Goal: Navigation & Orientation: Find specific page/section

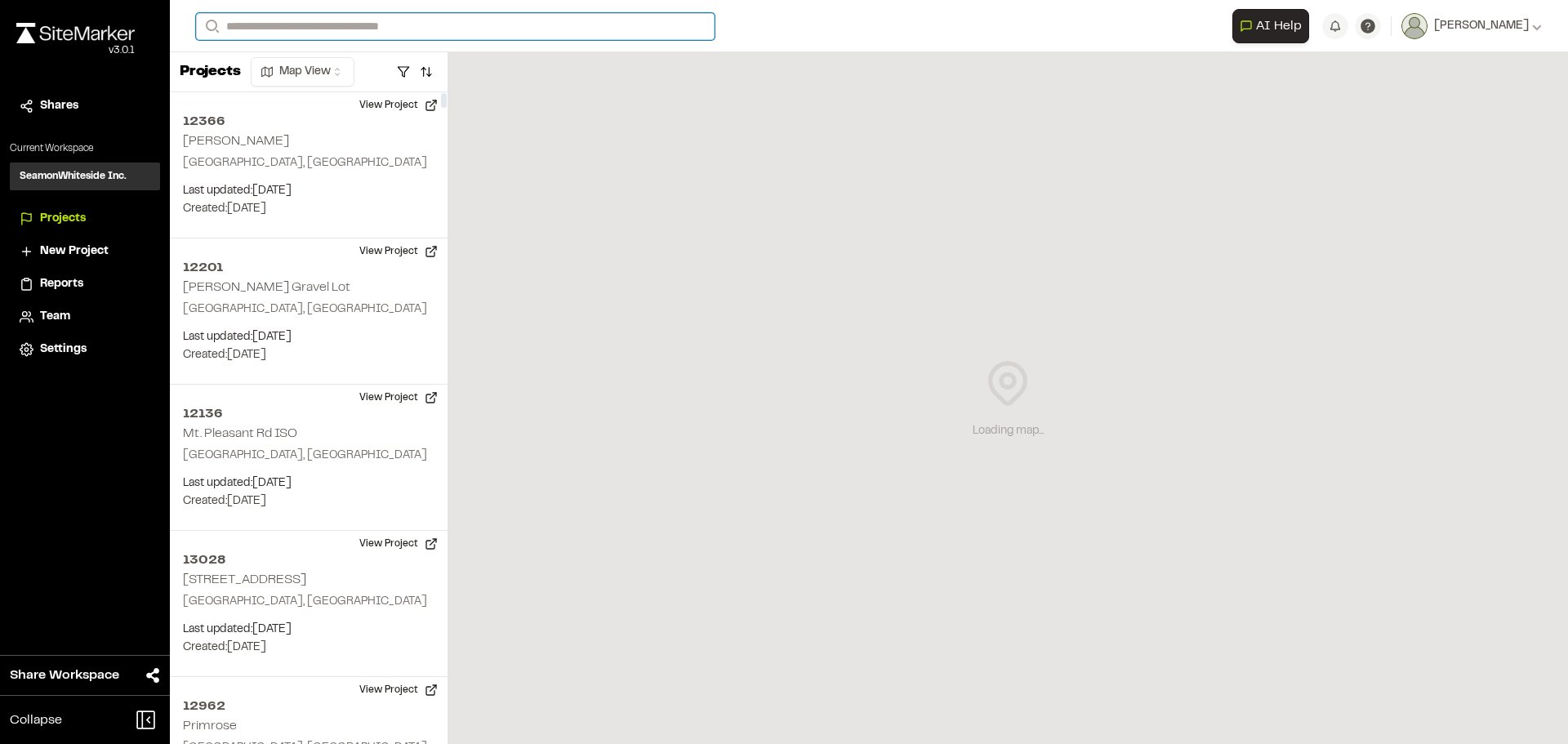
click at [278, 22] on input "Search" at bounding box center [455, 26] width 518 height 27
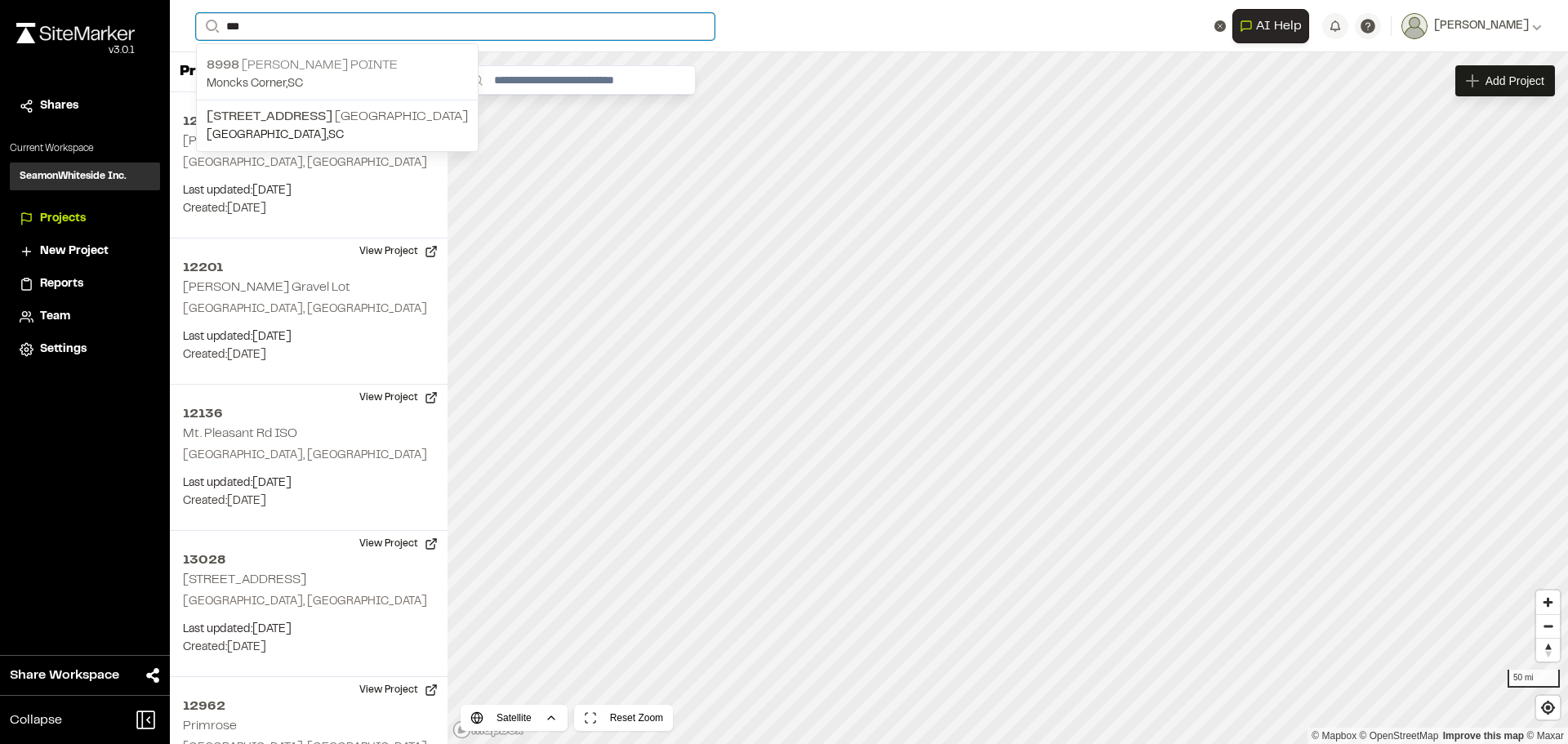
type input "***"
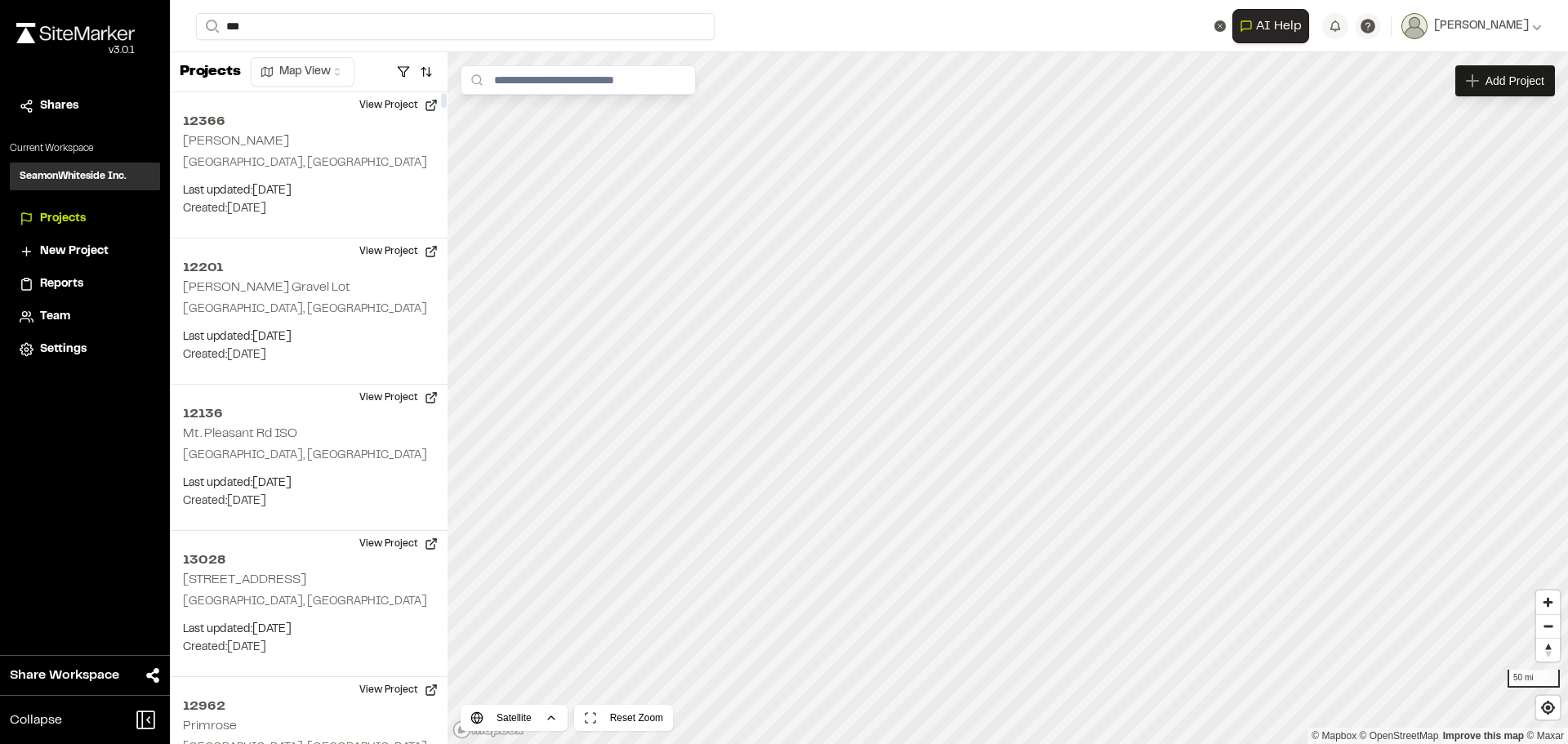
click at [281, 55] on p "8998 [PERSON_NAME][GEOGRAPHIC_DATA]" at bounding box center [337, 64] width 261 height 20
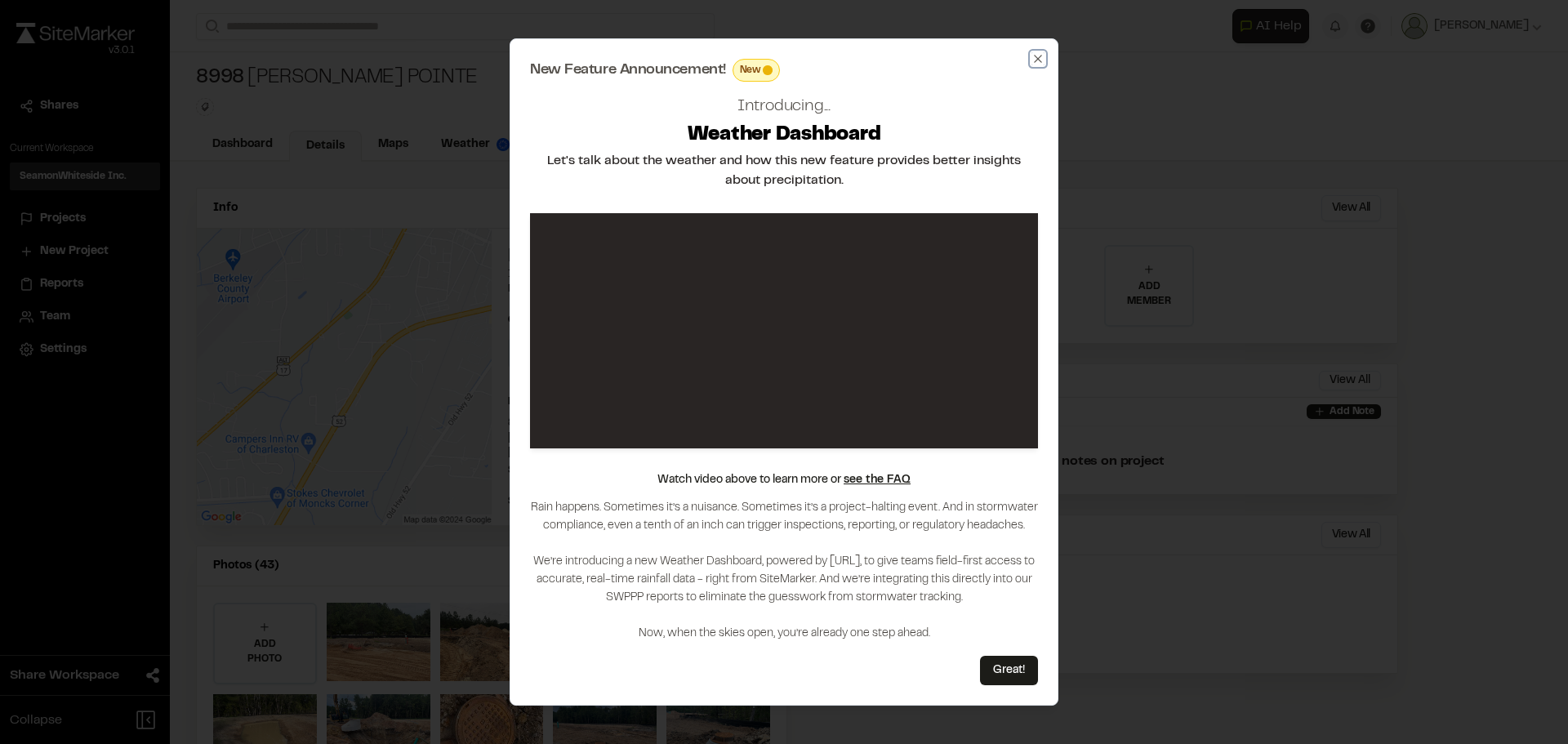
click at [1034, 58] on icon "button" at bounding box center [1038, 59] width 13 height 13
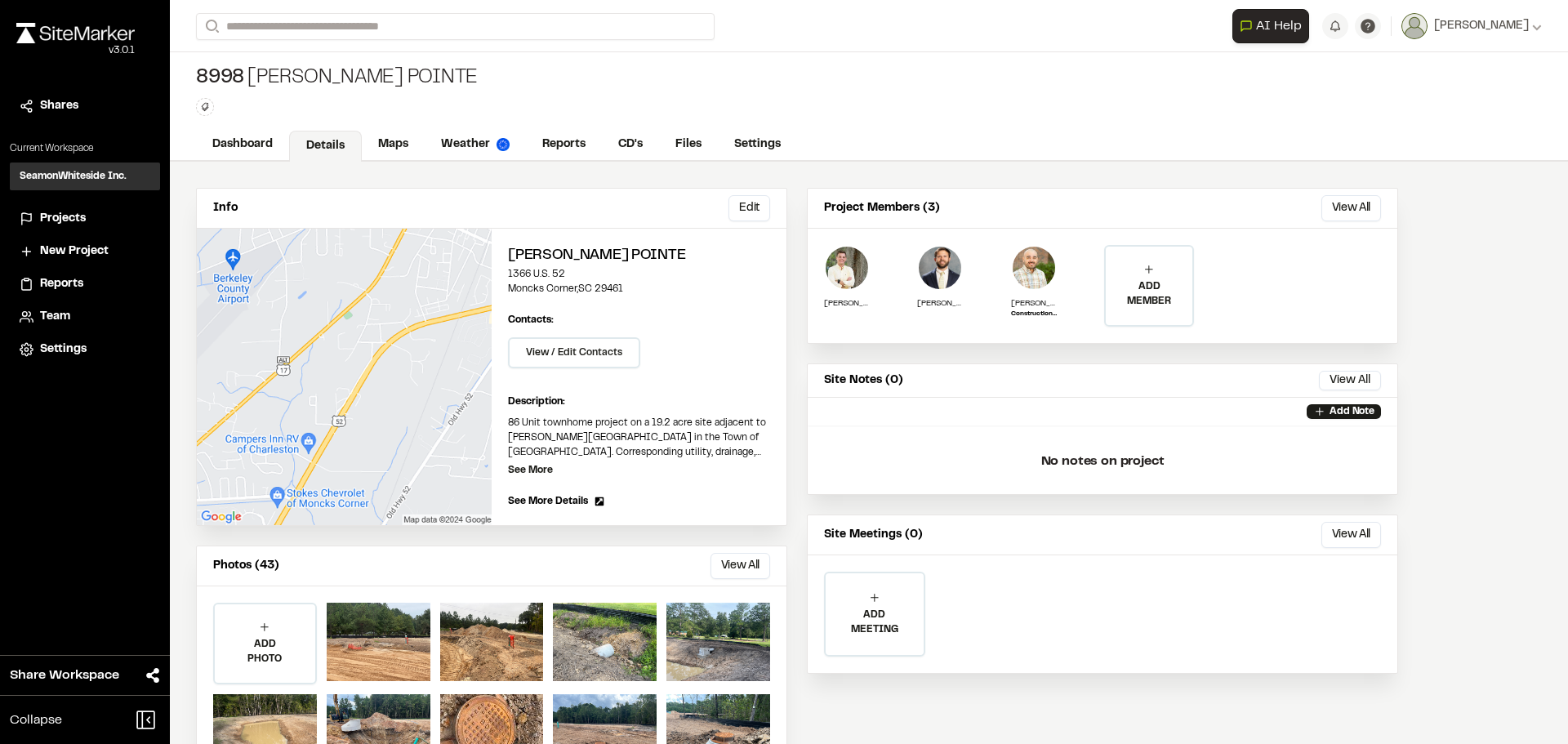
scroll to position [72, 0]
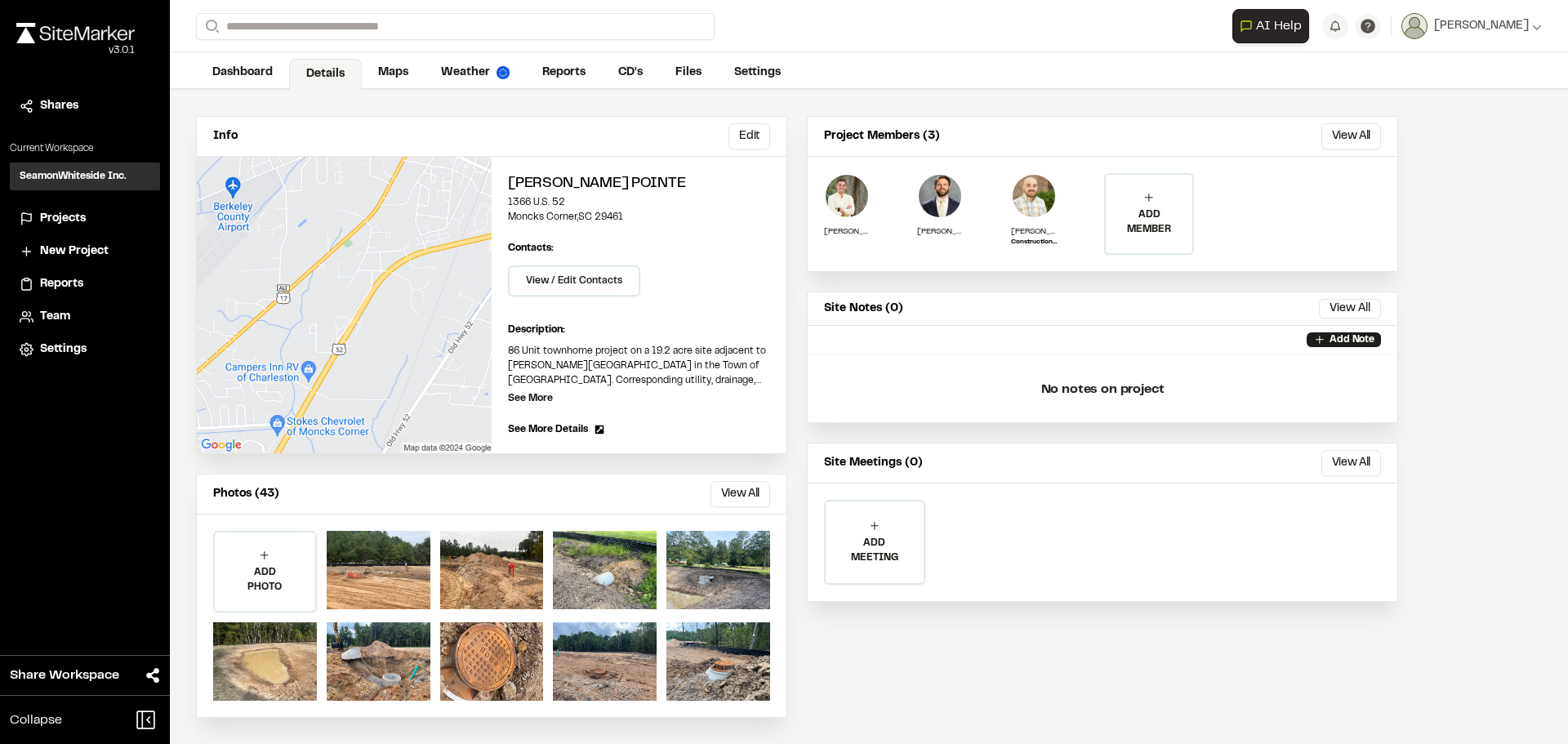
click at [407, 75] on link "Maps" at bounding box center [393, 72] width 63 height 31
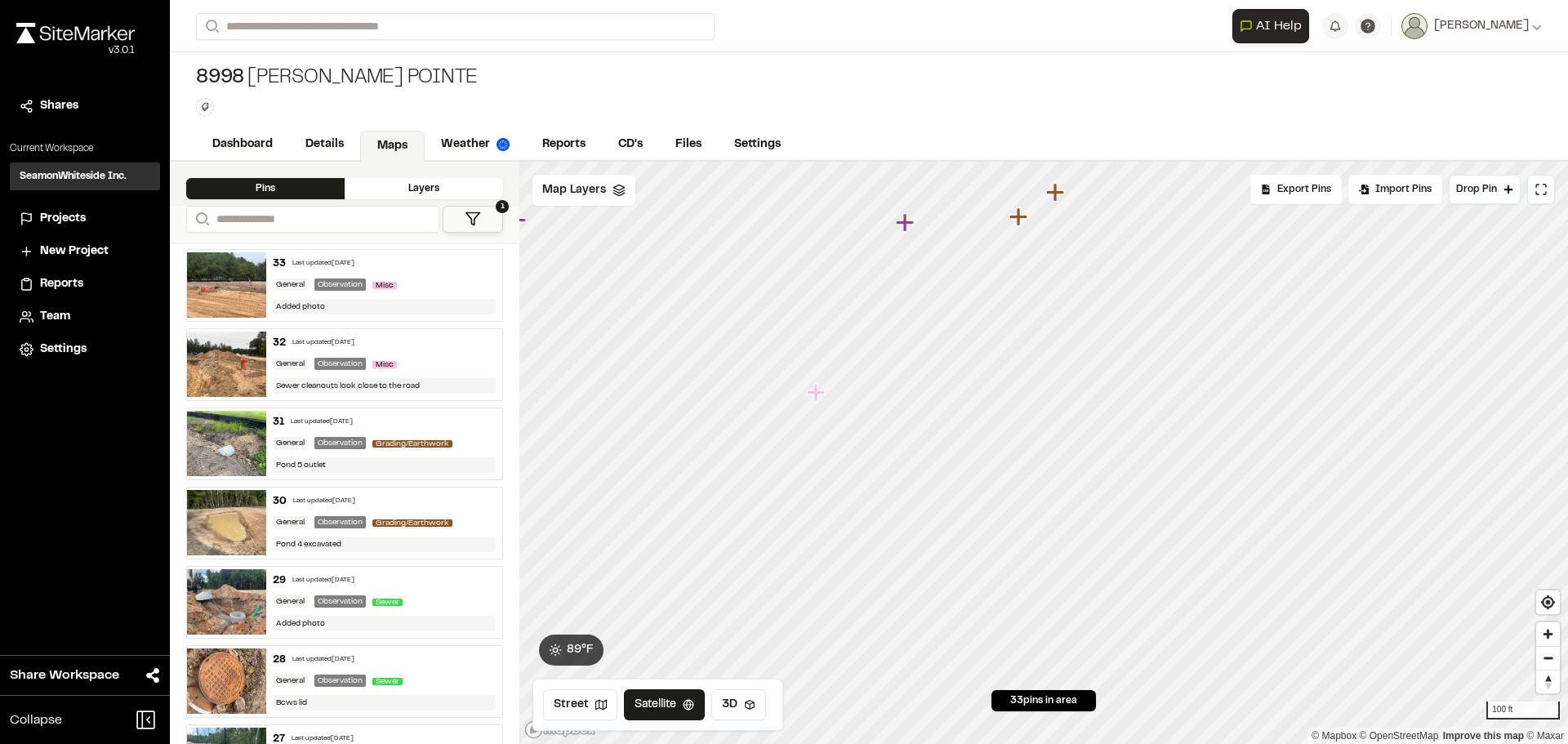
click at [818, 395] on icon "Map marker" at bounding box center [815, 391] width 18 height 18
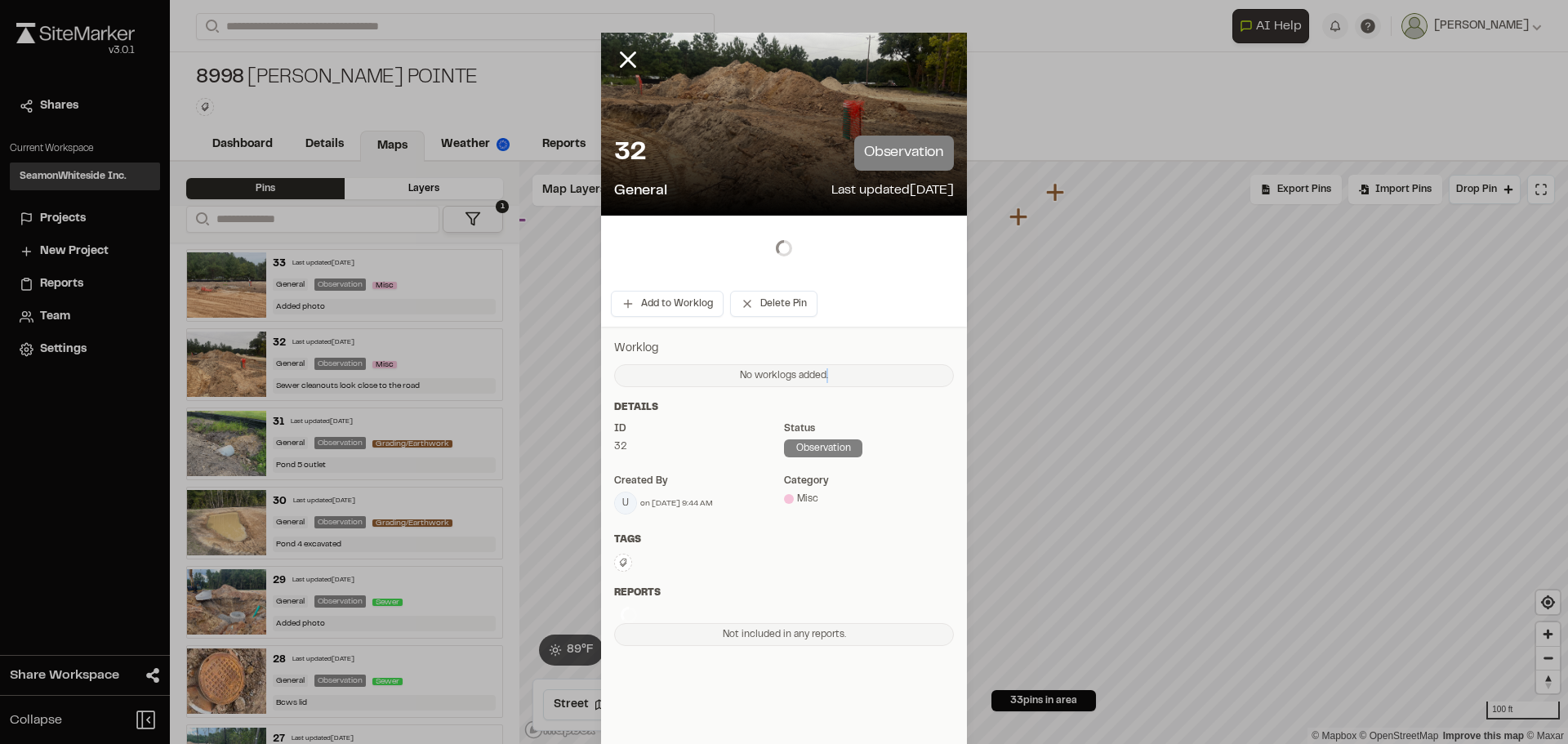
click at [818, 387] on div "No worklogs added." at bounding box center [784, 375] width 340 height 22
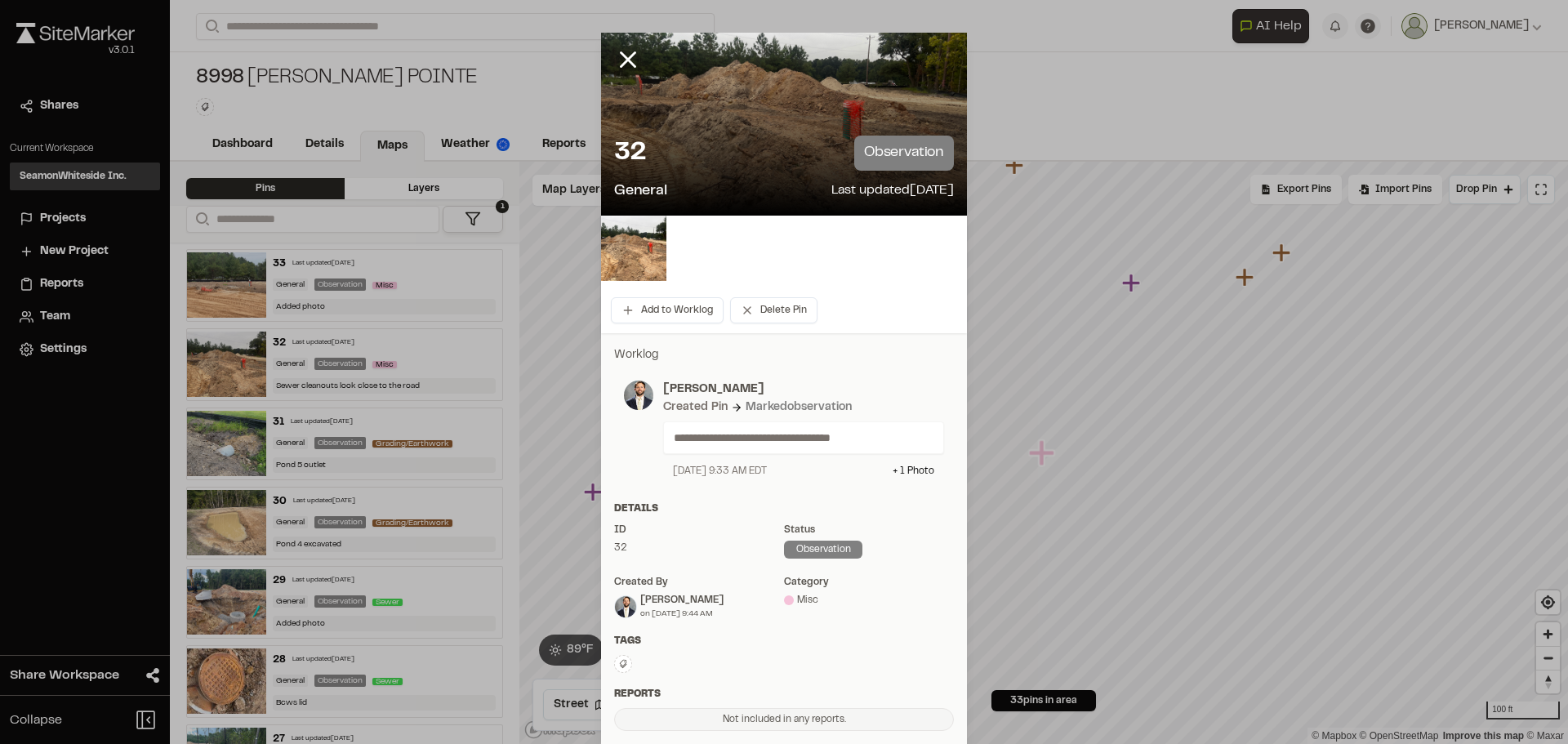
click at [747, 97] on div at bounding box center [784, 124] width 366 height 183
click at [615, 256] on img at bounding box center [634, 248] width 65 height 65
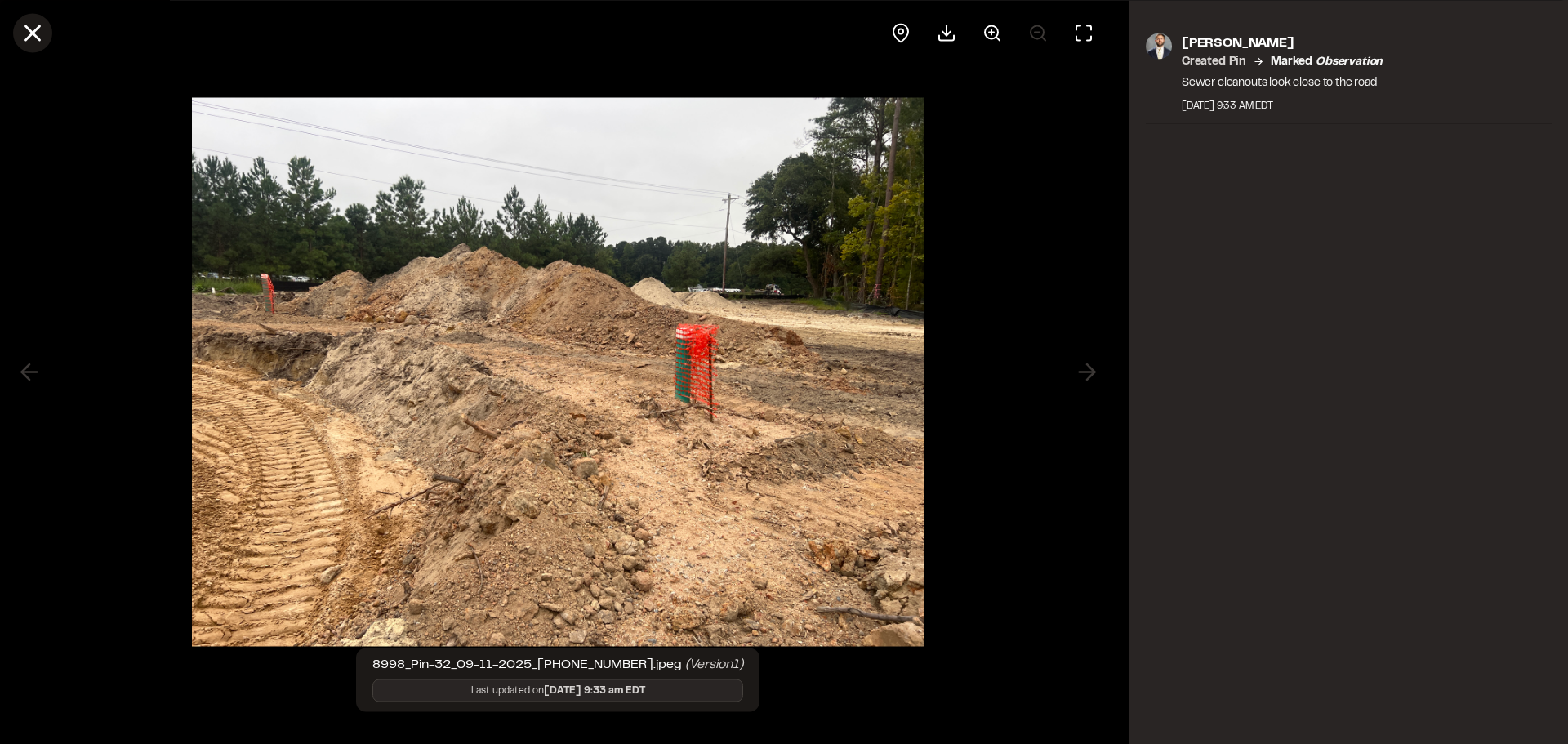
click at [24, 28] on icon at bounding box center [33, 33] width 28 height 28
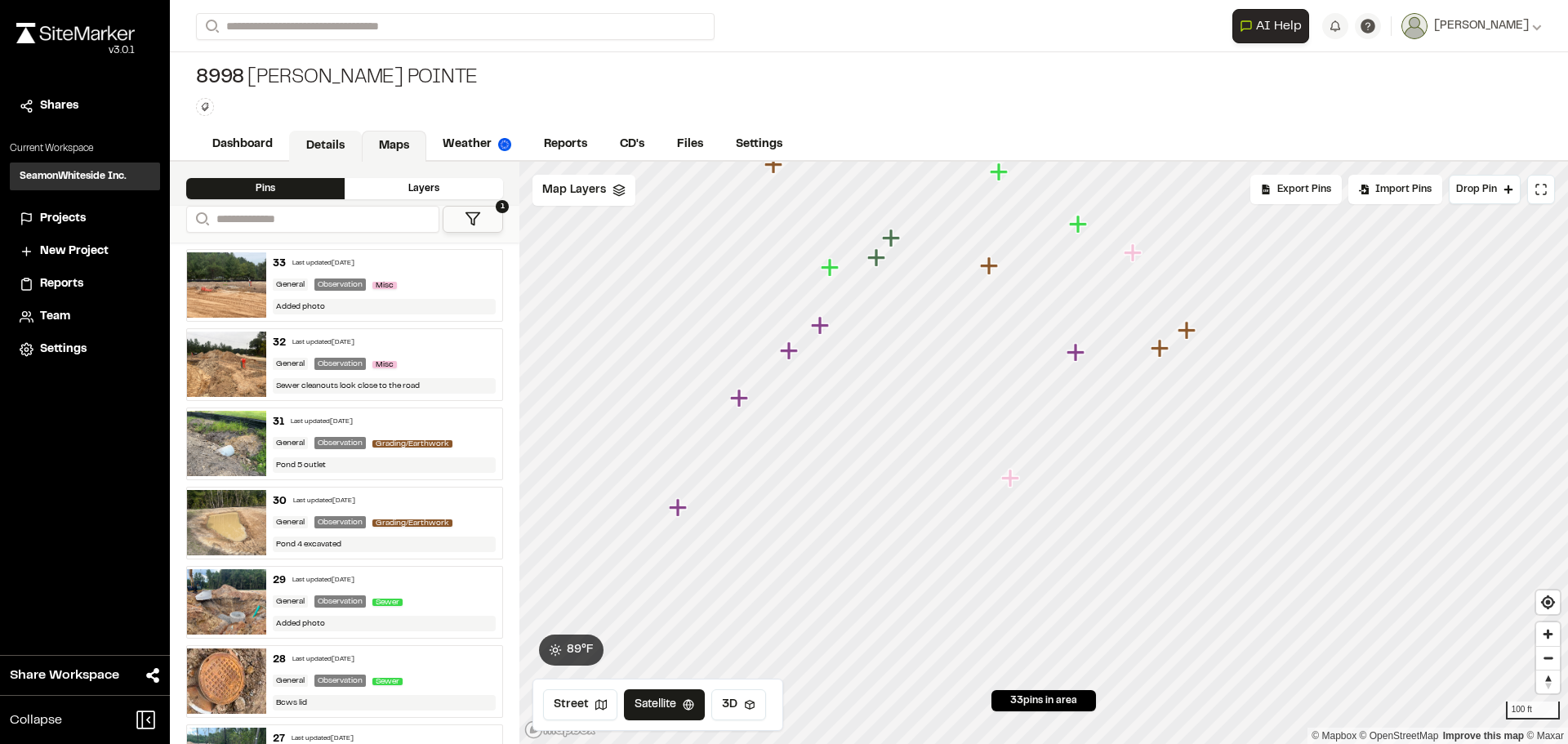
click at [318, 140] on link "Details" at bounding box center [326, 146] width 73 height 31
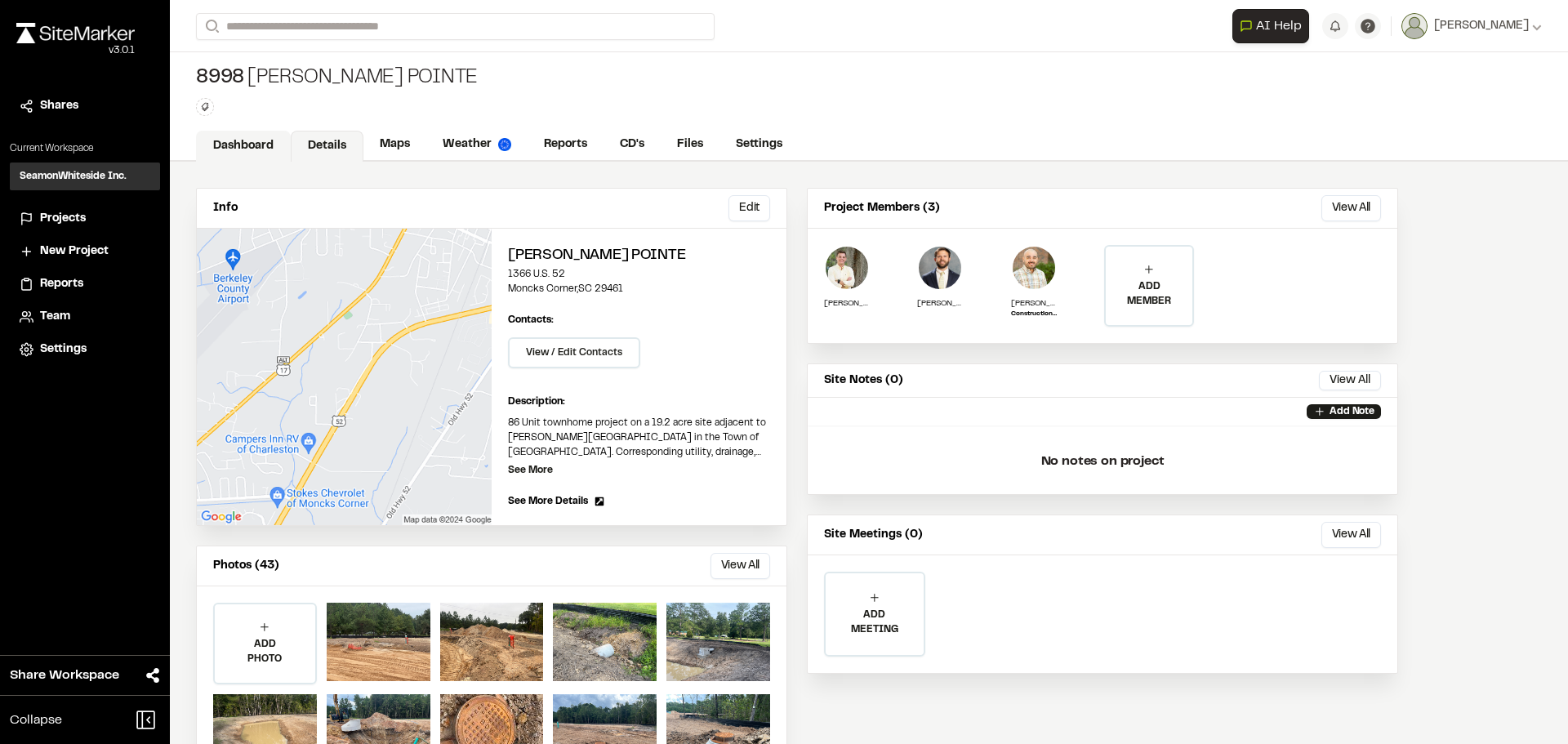
click at [248, 146] on link "Dashboard" at bounding box center [243, 146] width 94 height 31
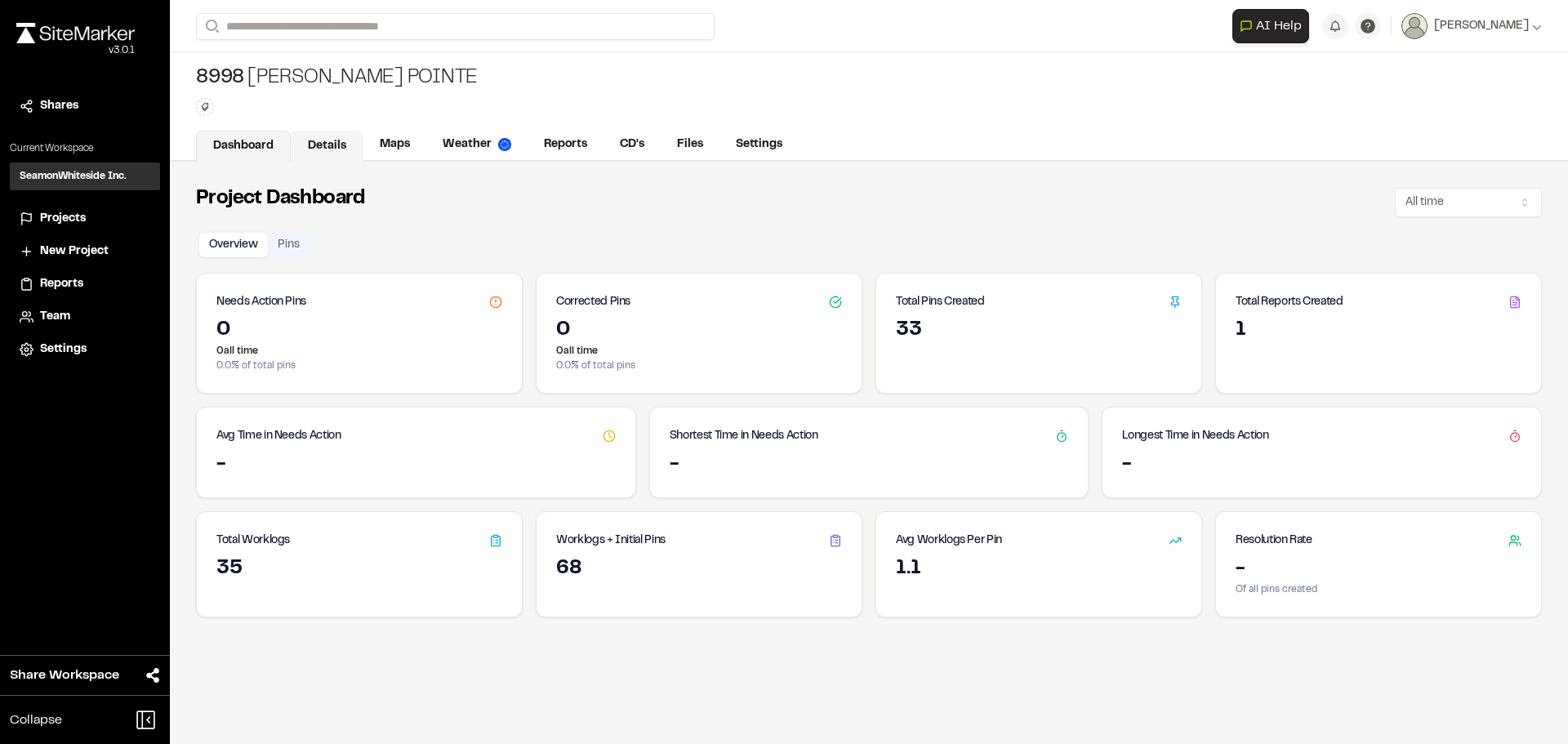
click at [295, 142] on link "Details" at bounding box center [327, 146] width 73 height 31
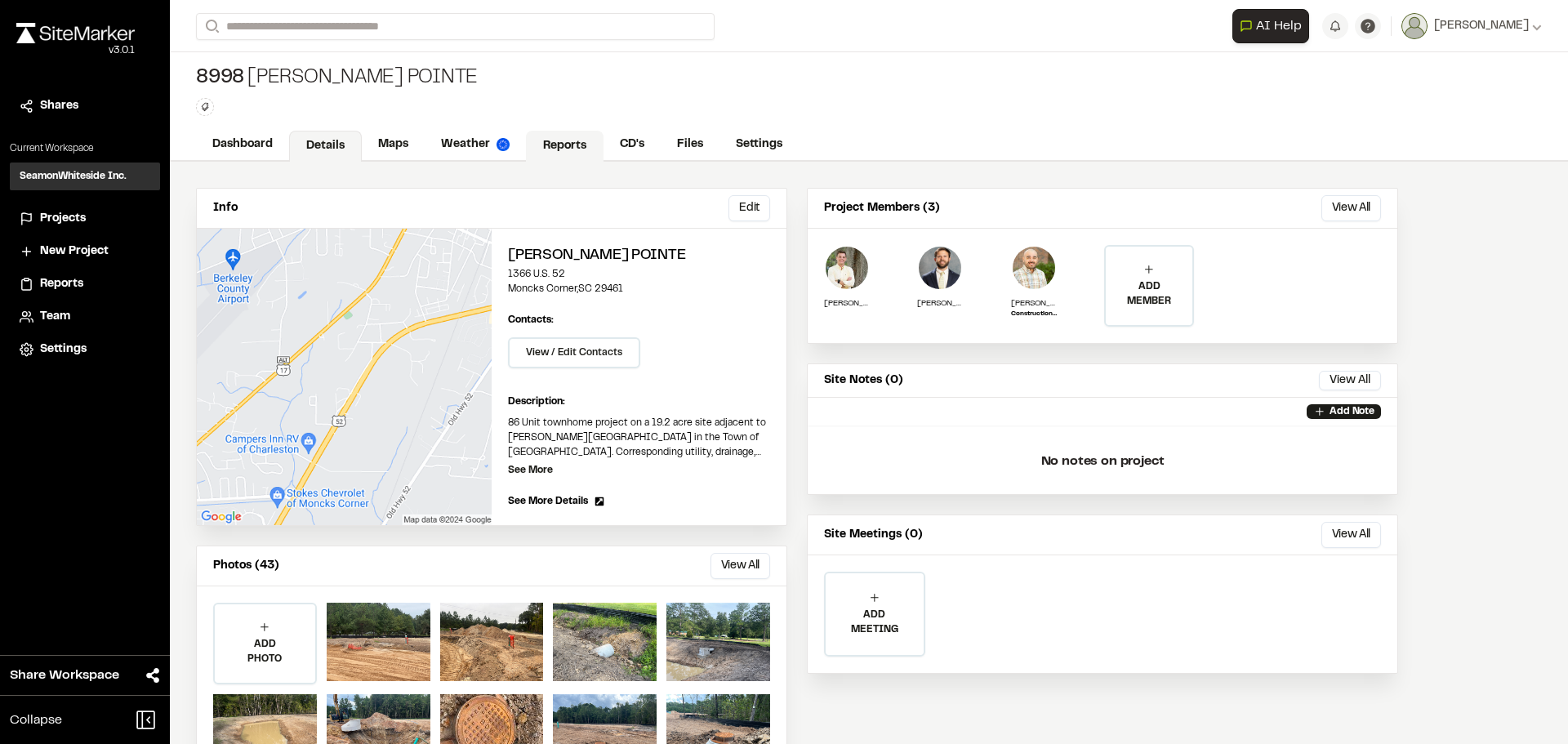
click at [560, 137] on link "Reports" at bounding box center [564, 146] width 78 height 31
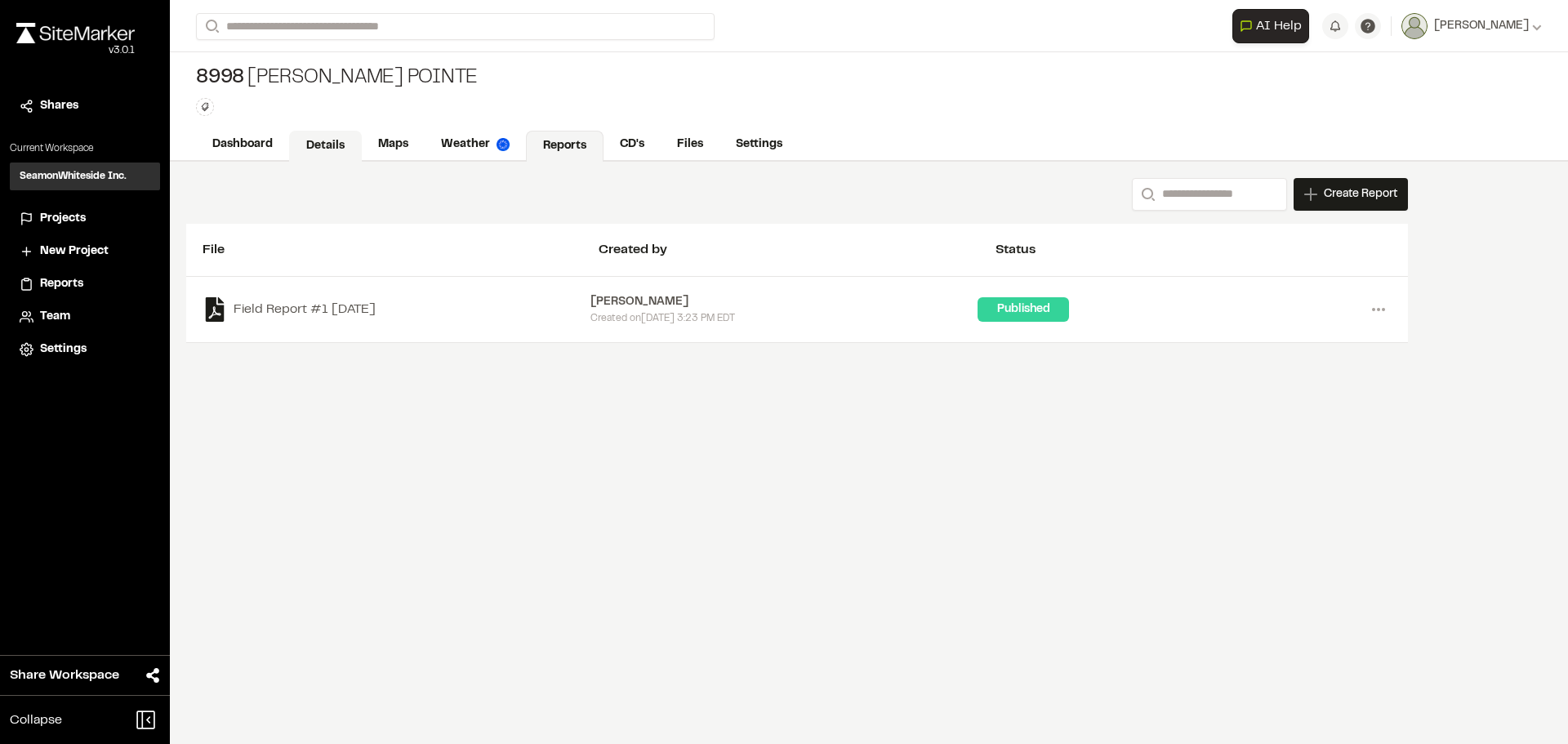
click at [355, 145] on link "Details" at bounding box center [326, 146] width 73 height 31
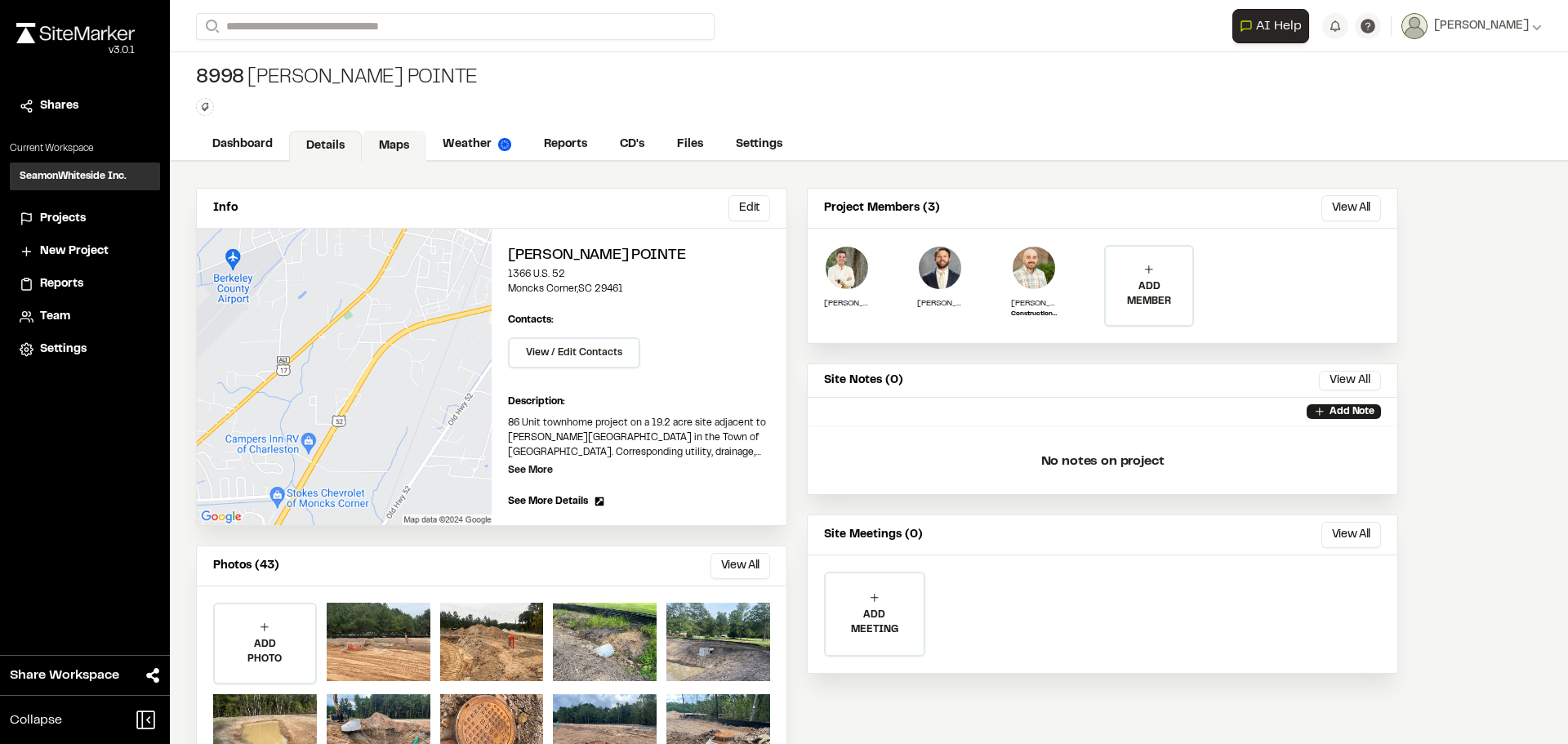
click at [407, 153] on link "Maps" at bounding box center [394, 146] width 64 height 31
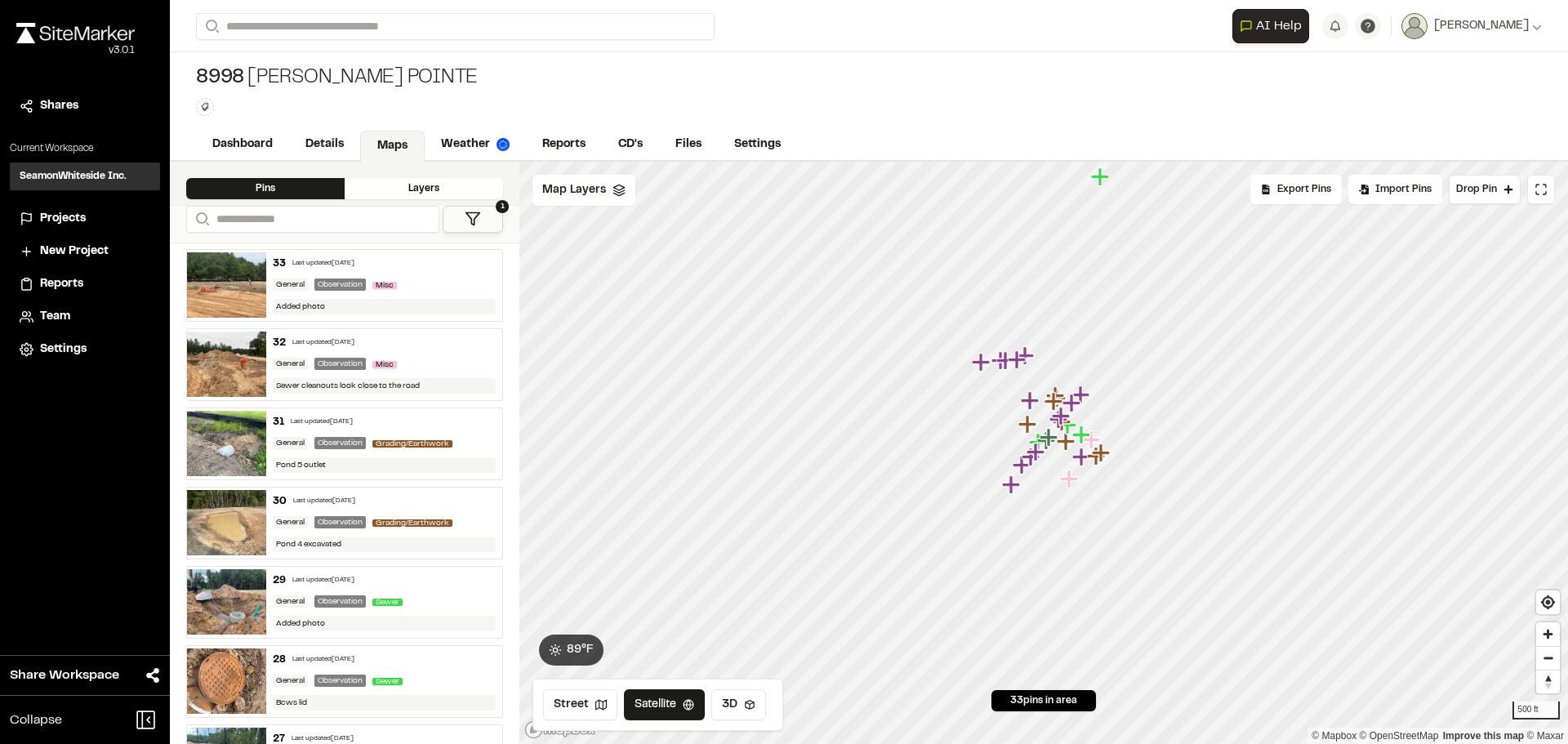
click at [225, 364] on img at bounding box center [226, 364] width 79 height 65
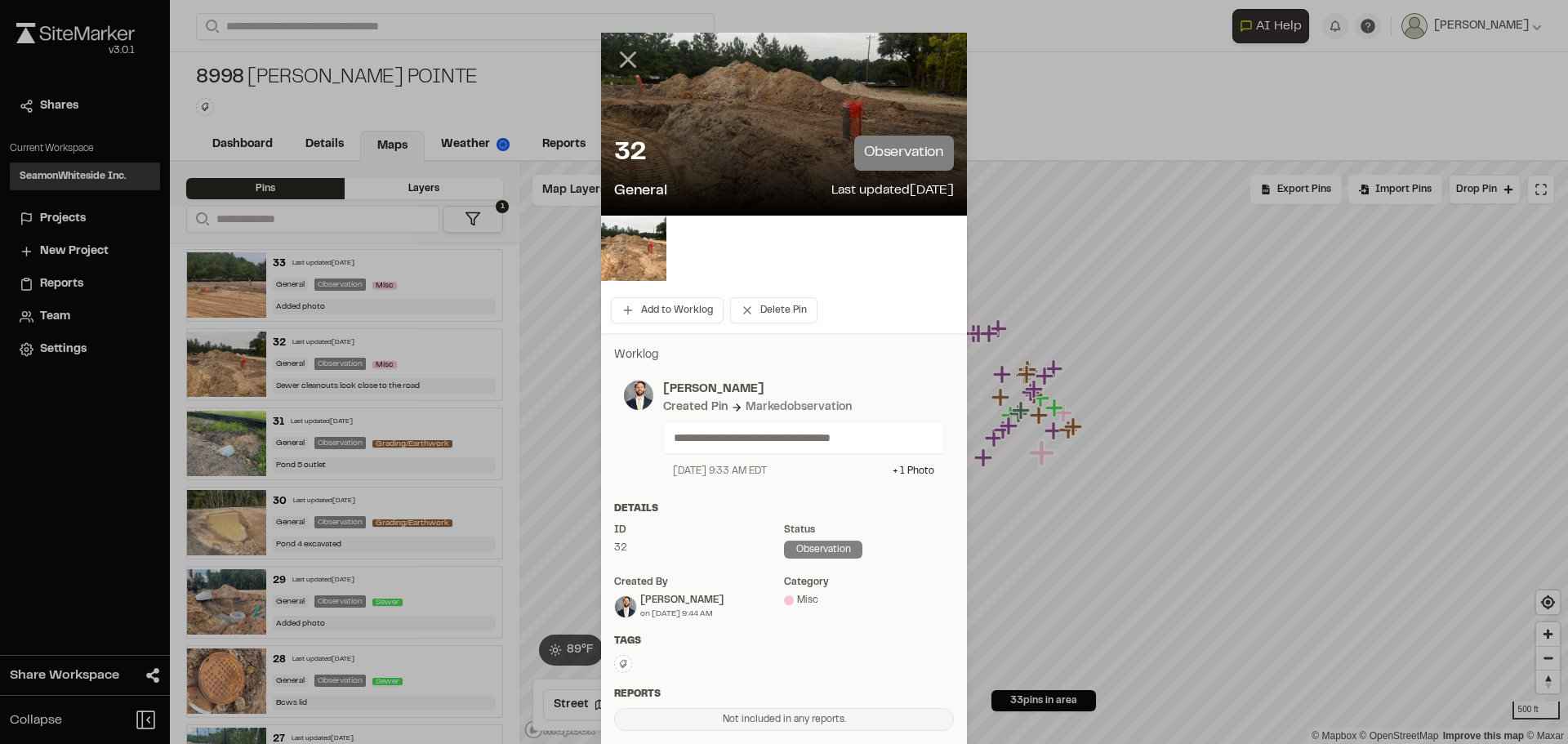
click at [622, 54] on line at bounding box center [629, 60] width 14 height 14
